Goal: Transaction & Acquisition: Subscribe to service/newsletter

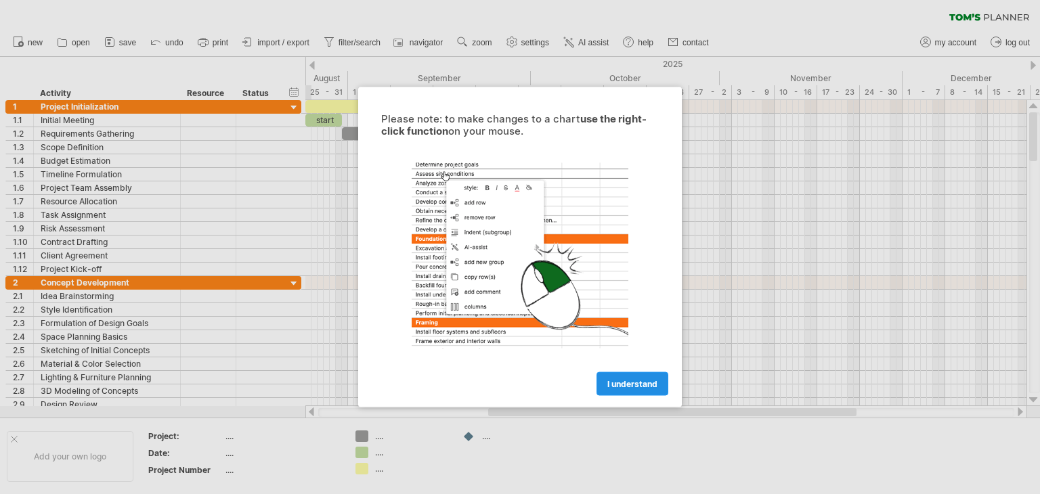
click at [636, 388] on span "I understand" at bounding box center [632, 384] width 50 height 10
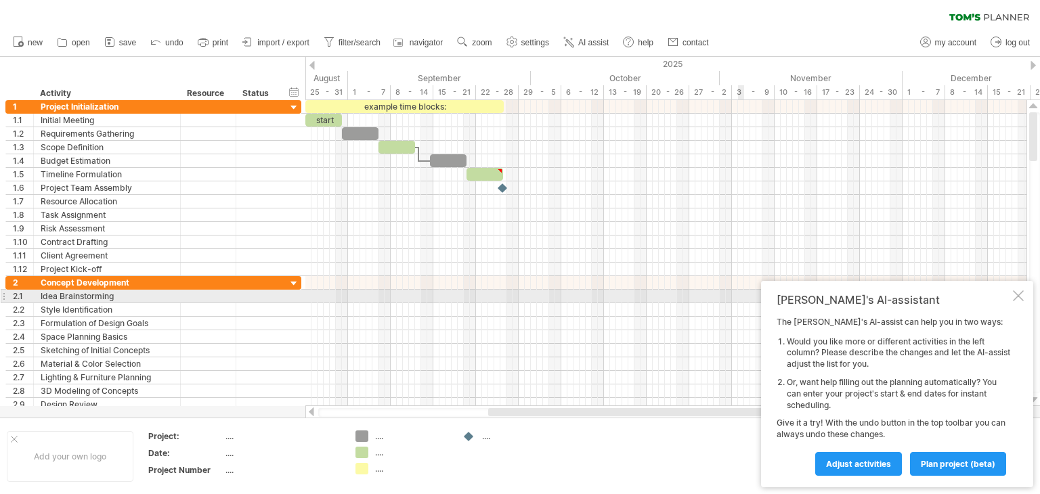
click at [1013, 295] on div at bounding box center [1018, 295] width 11 height 11
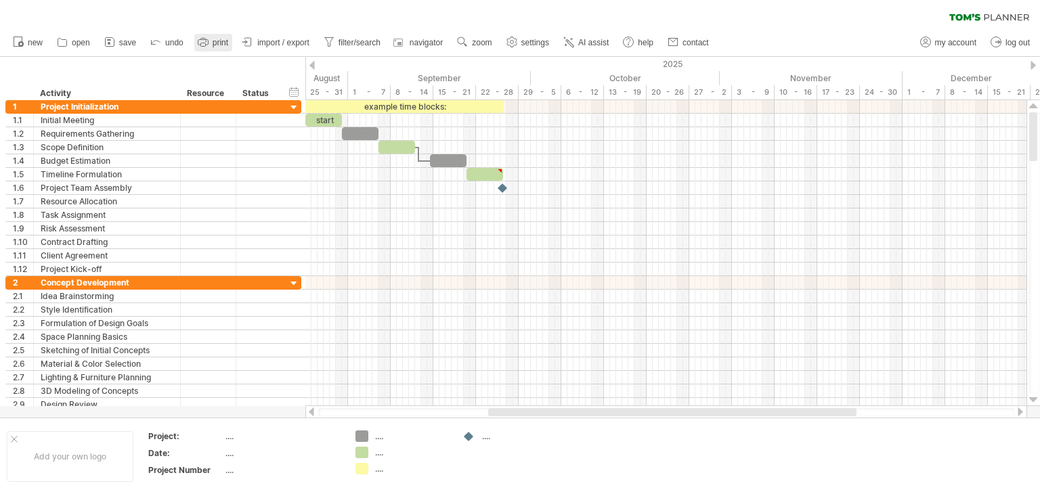
click at [212, 47] on link "print" at bounding box center [213, 43] width 38 height 18
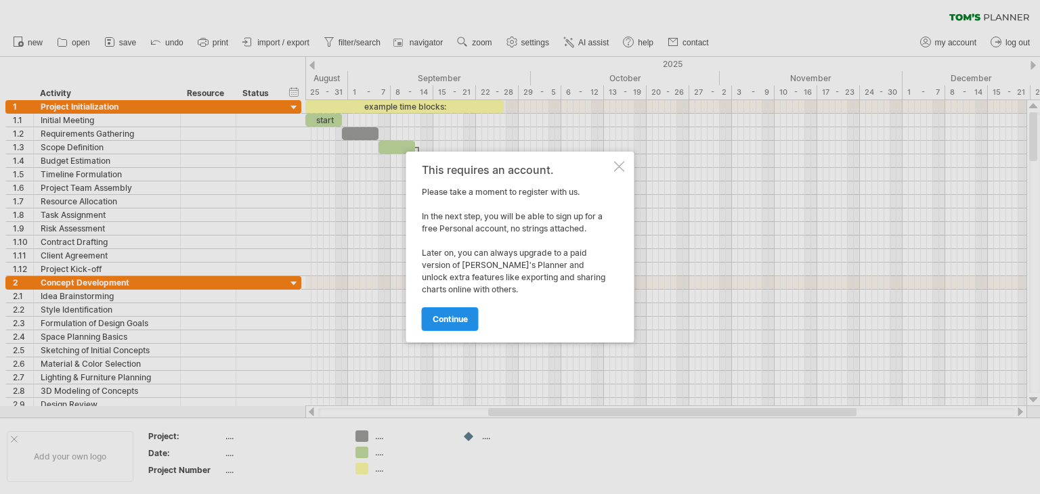
click at [459, 320] on span "continue" at bounding box center [450, 319] width 35 height 10
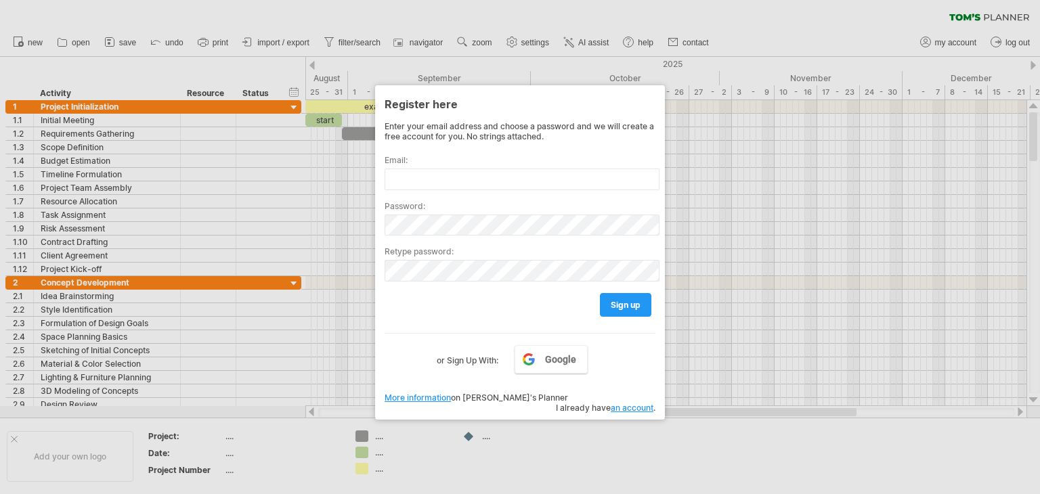
click at [787, 446] on div at bounding box center [520, 247] width 1040 height 494
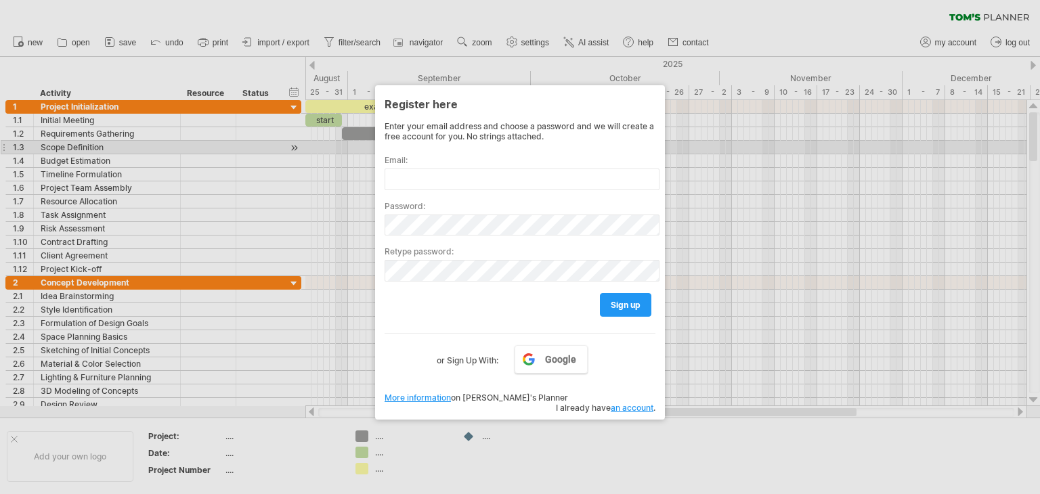
drag, startPoint x: 1032, startPoint y: 126, endPoint x: 1035, endPoint y: 155, distance: 29.3
click at [1035, 155] on div at bounding box center [520, 247] width 1040 height 494
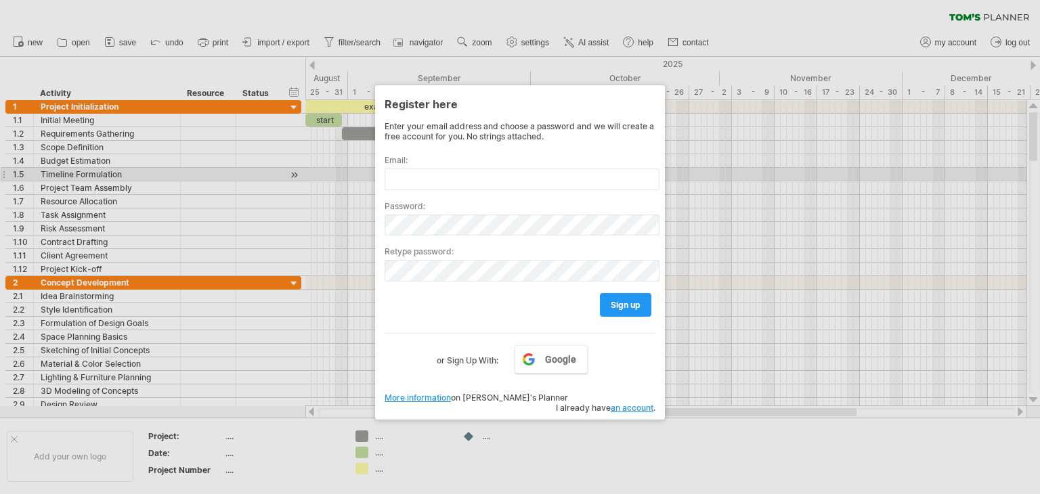
drag, startPoint x: 1035, startPoint y: 155, endPoint x: 1035, endPoint y: 169, distance: 13.5
click at [1035, 169] on div at bounding box center [520, 247] width 1040 height 494
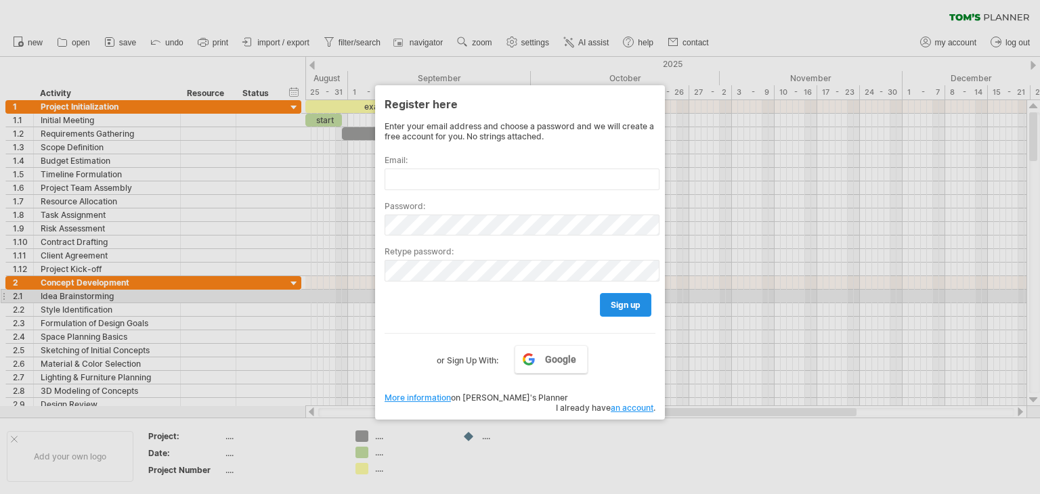
click at [620, 302] on span "sign up" at bounding box center [626, 305] width 30 height 10
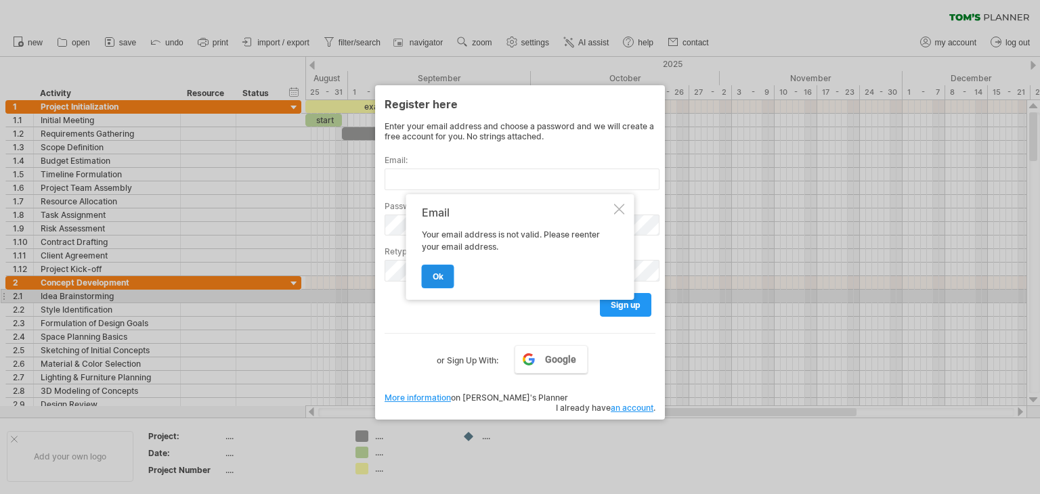
click at [435, 278] on span "ok" at bounding box center [438, 277] width 11 height 10
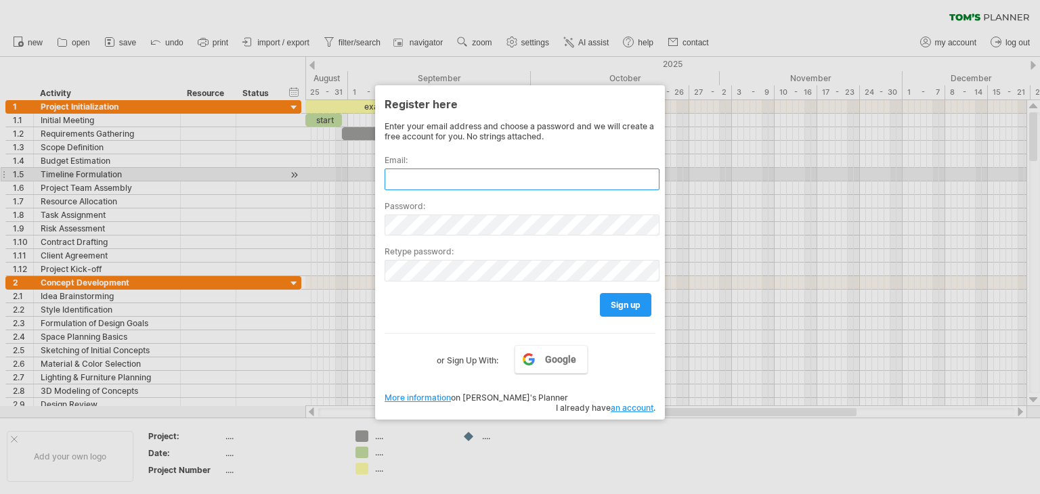
click at [437, 178] on input "text" at bounding box center [522, 180] width 275 height 22
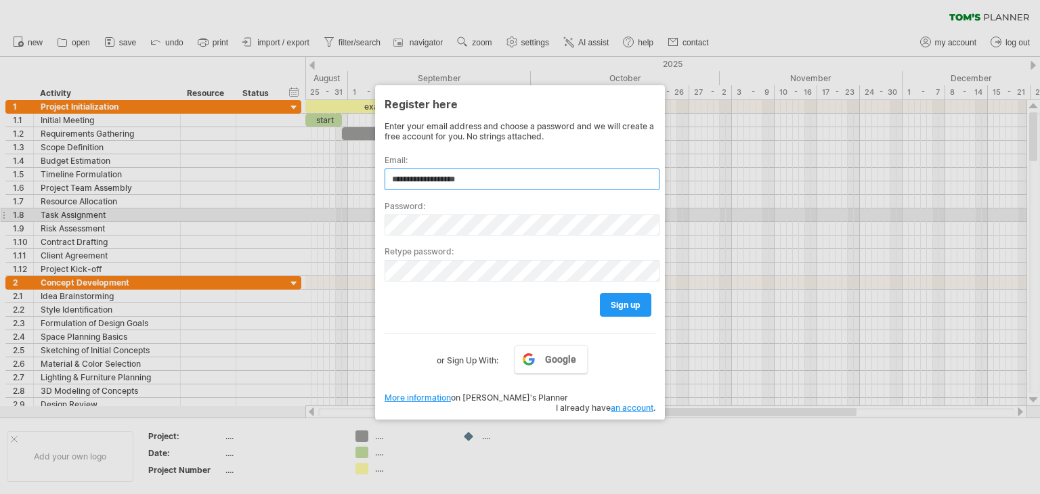
type input "**********"
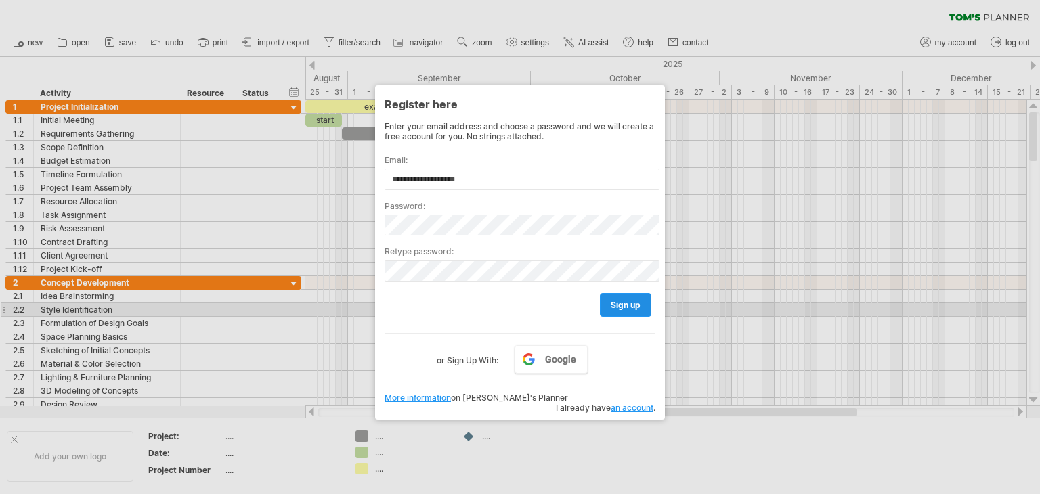
click at [612, 307] on span "sign up" at bounding box center [626, 305] width 30 height 10
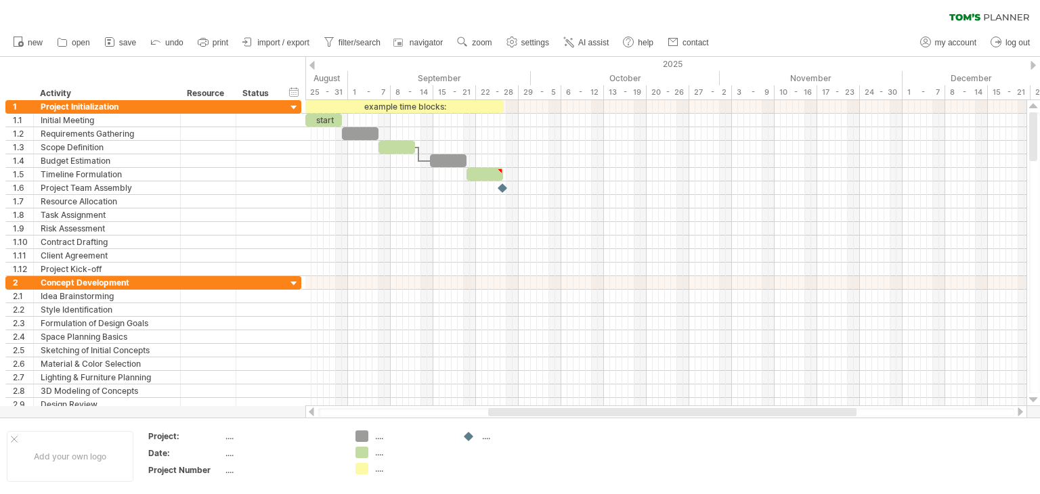
click at [227, 40] on span "print" at bounding box center [221, 42] width 16 height 9
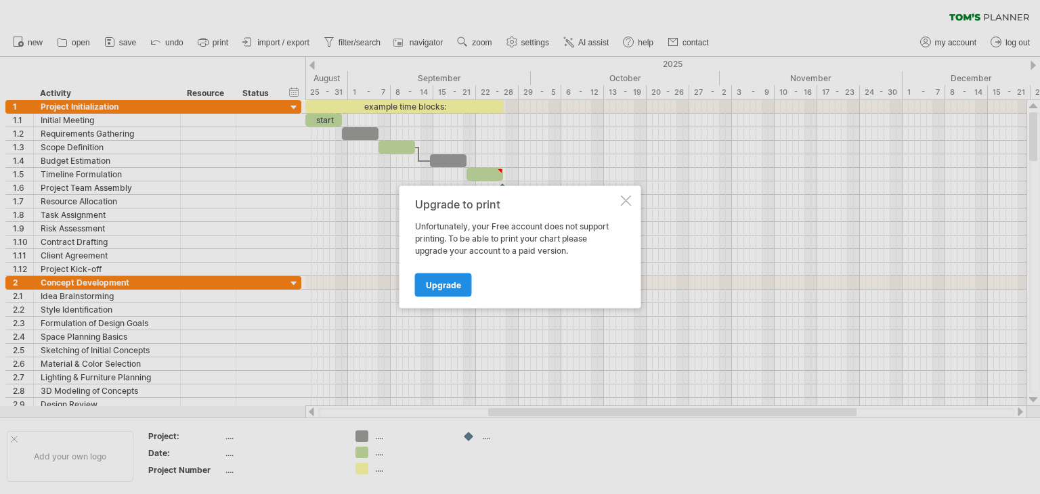
click at [454, 282] on span "Upgrade" at bounding box center [443, 285] width 35 height 10
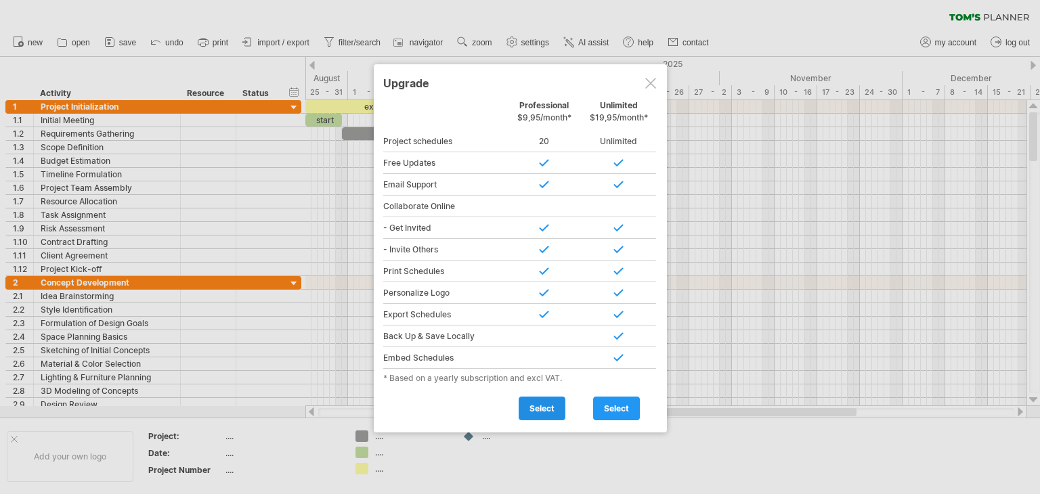
click at [551, 413] on link "select" at bounding box center [542, 409] width 47 height 24
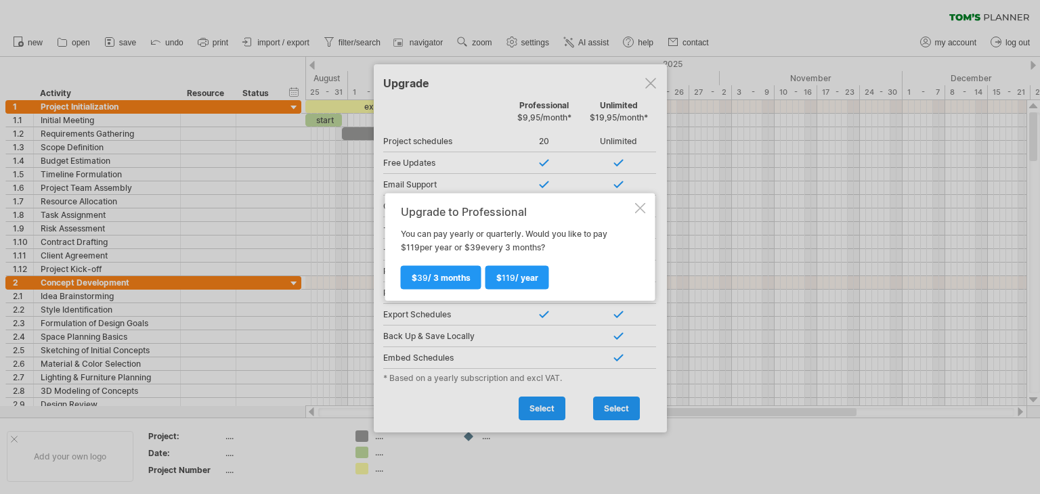
click at [645, 209] on div at bounding box center [640, 208] width 11 height 11
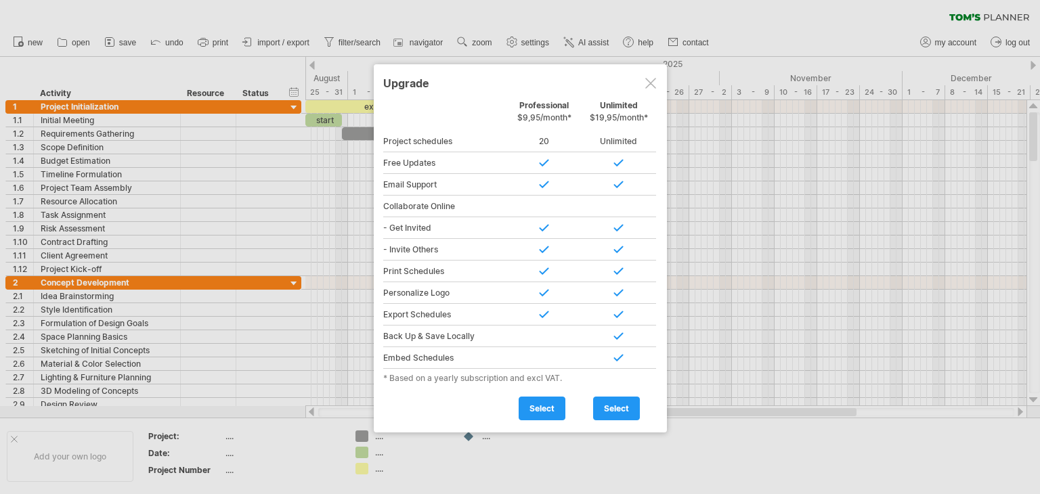
click at [660, 82] on div "Upgrade Personal Free Professional $9,95/month* Unlimited $19,95/month* Project…" at bounding box center [520, 248] width 293 height 368
click at [647, 83] on div at bounding box center [650, 83] width 11 height 11
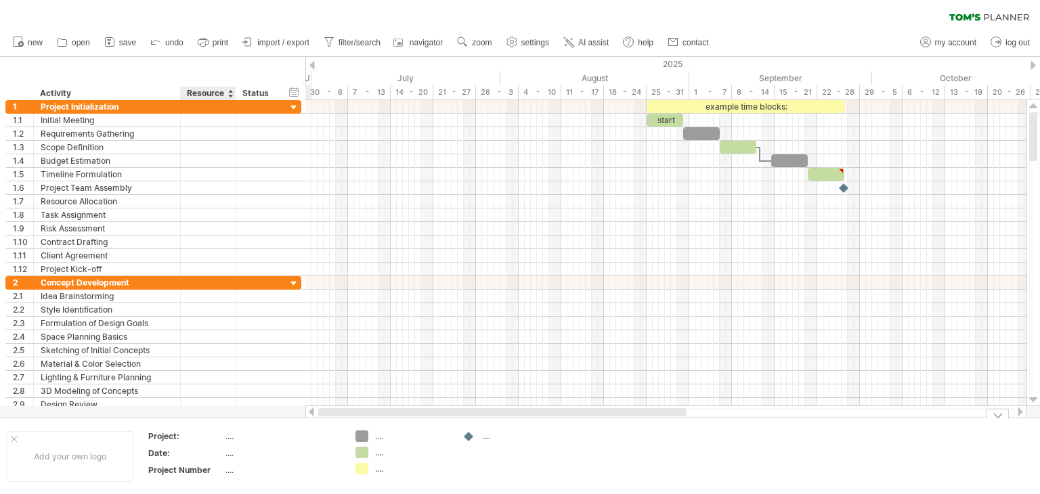
drag, startPoint x: 555, startPoint y: 410, endPoint x: 184, endPoint y: 420, distance: 370.5
click at [184, 420] on div "Trying to reach [DOMAIN_NAME] Connected again... 0% clear filter new 1" at bounding box center [520, 247] width 1040 height 494
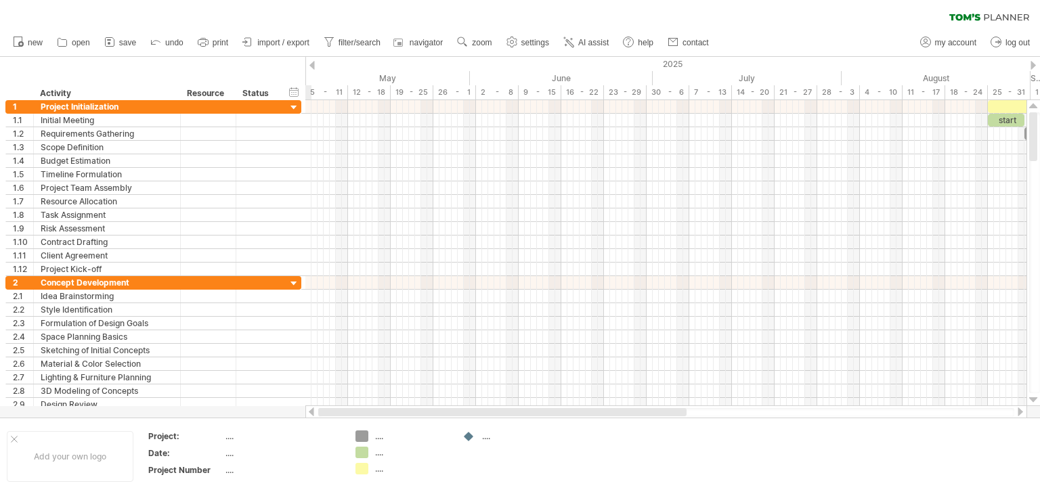
drag, startPoint x: 696, startPoint y: 412, endPoint x: 322, endPoint y: 408, distance: 374.4
click at [324, 410] on div at bounding box center [502, 412] width 368 height 8
click at [314, 64] on div at bounding box center [311, 65] width 5 height 9
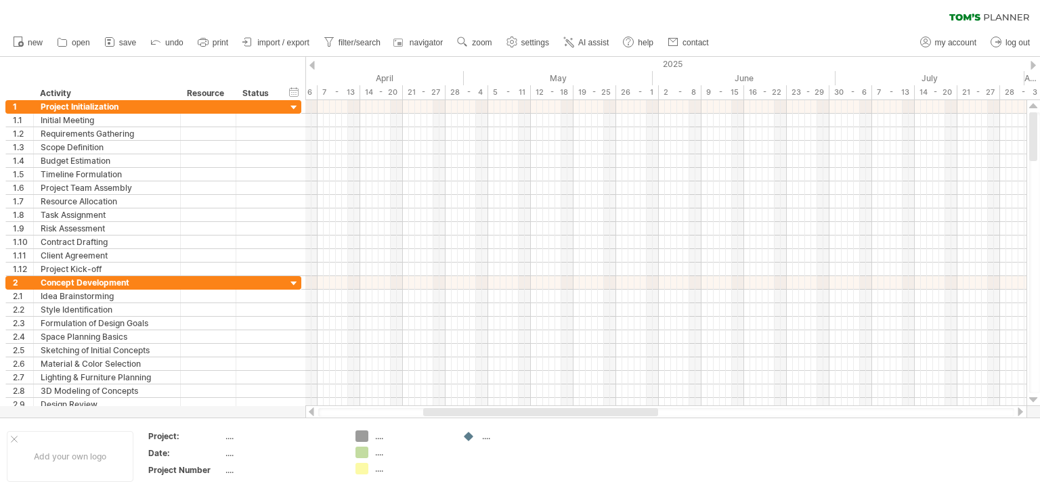
click at [314, 64] on div at bounding box center [311, 65] width 5 height 9
click at [1033, 65] on div at bounding box center [1033, 65] width 5 height 9
